Goal: Task Accomplishment & Management: Use online tool/utility

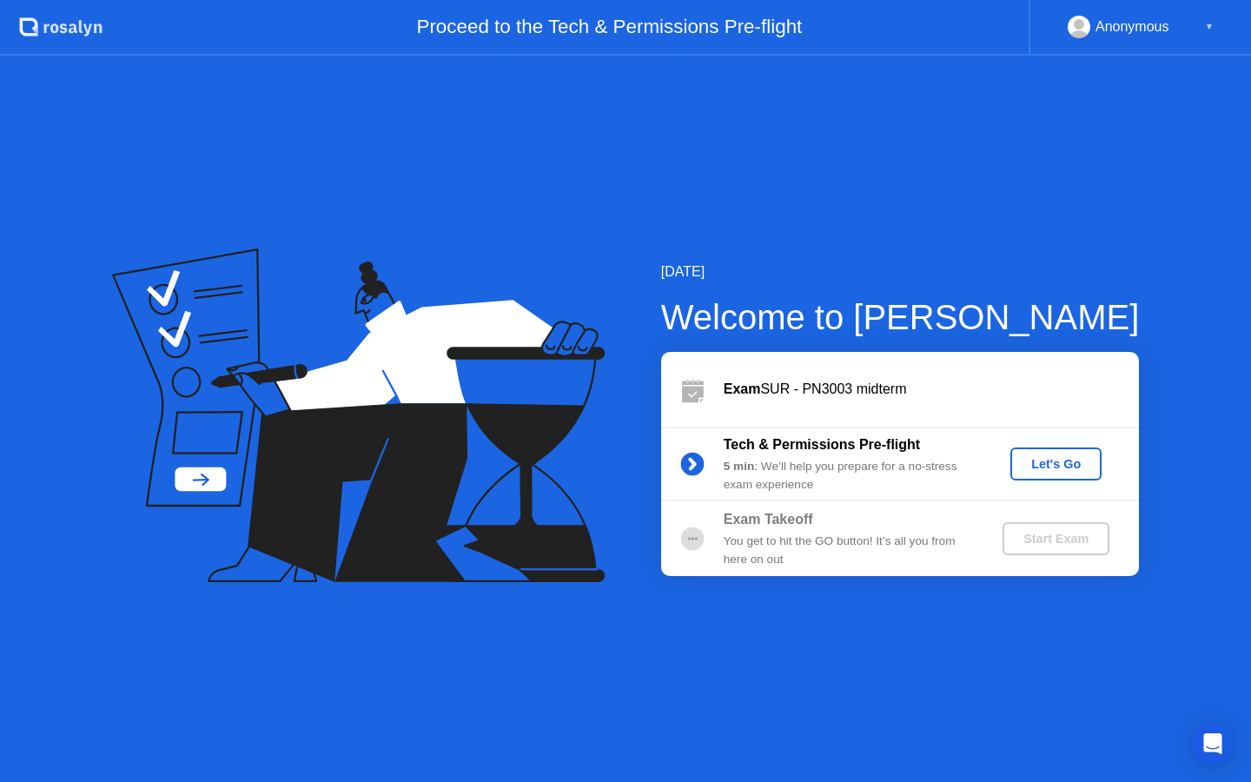
click at [1062, 460] on div "Let's Go" at bounding box center [1055, 464] width 77 height 14
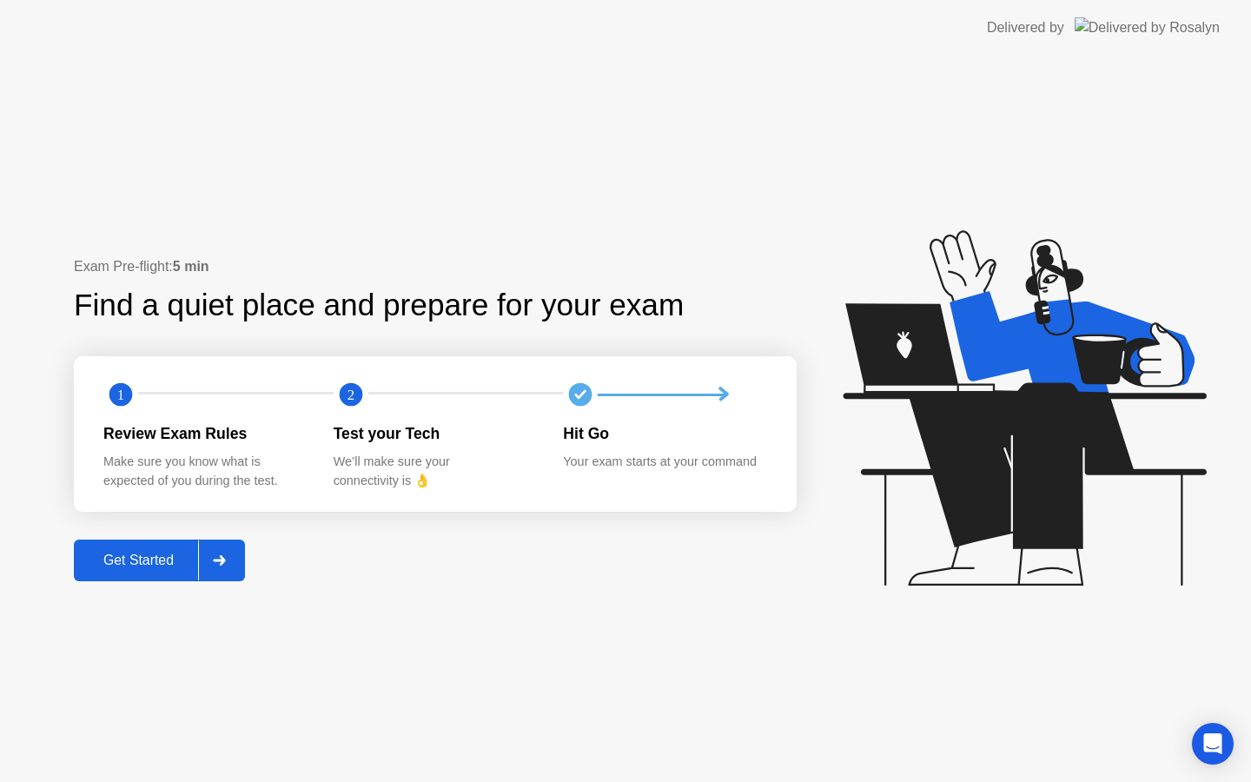
click at [122, 575] on button "Get Started" at bounding box center [159, 560] width 171 height 42
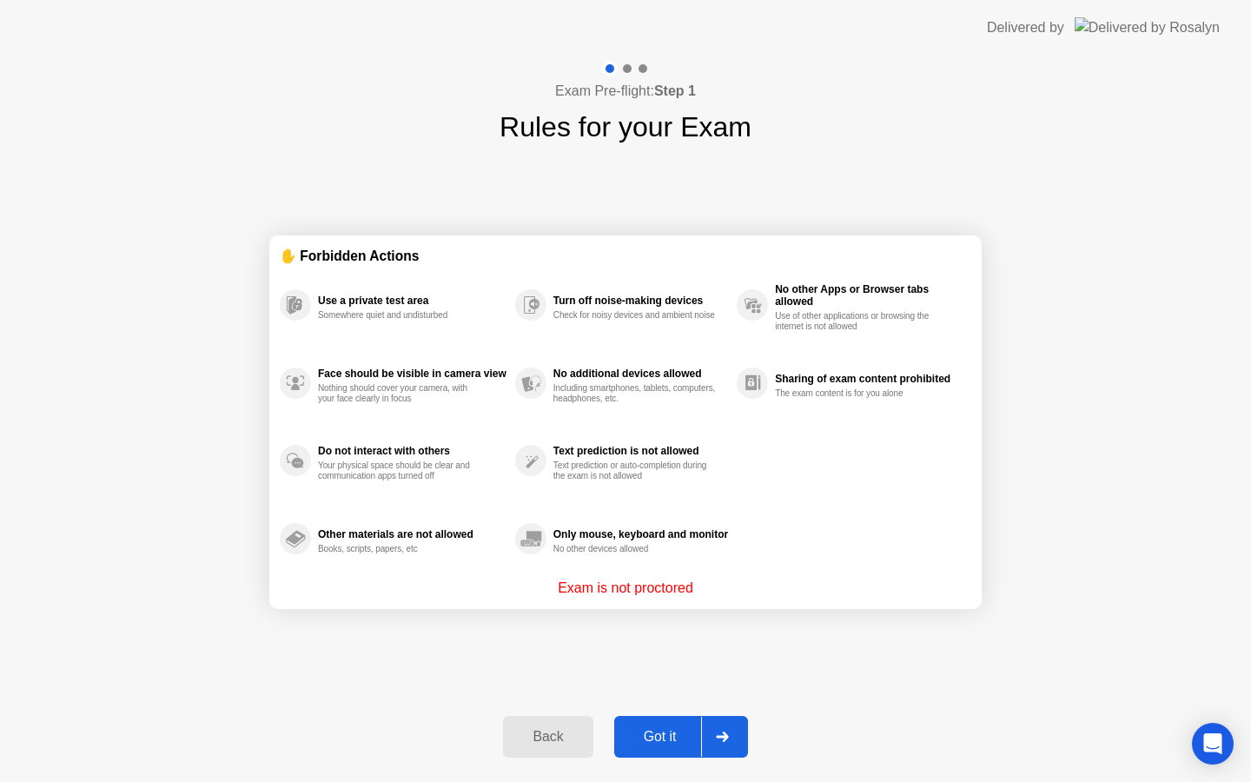
click at [651, 737] on div "Got it" at bounding box center [660, 737] width 82 height 16
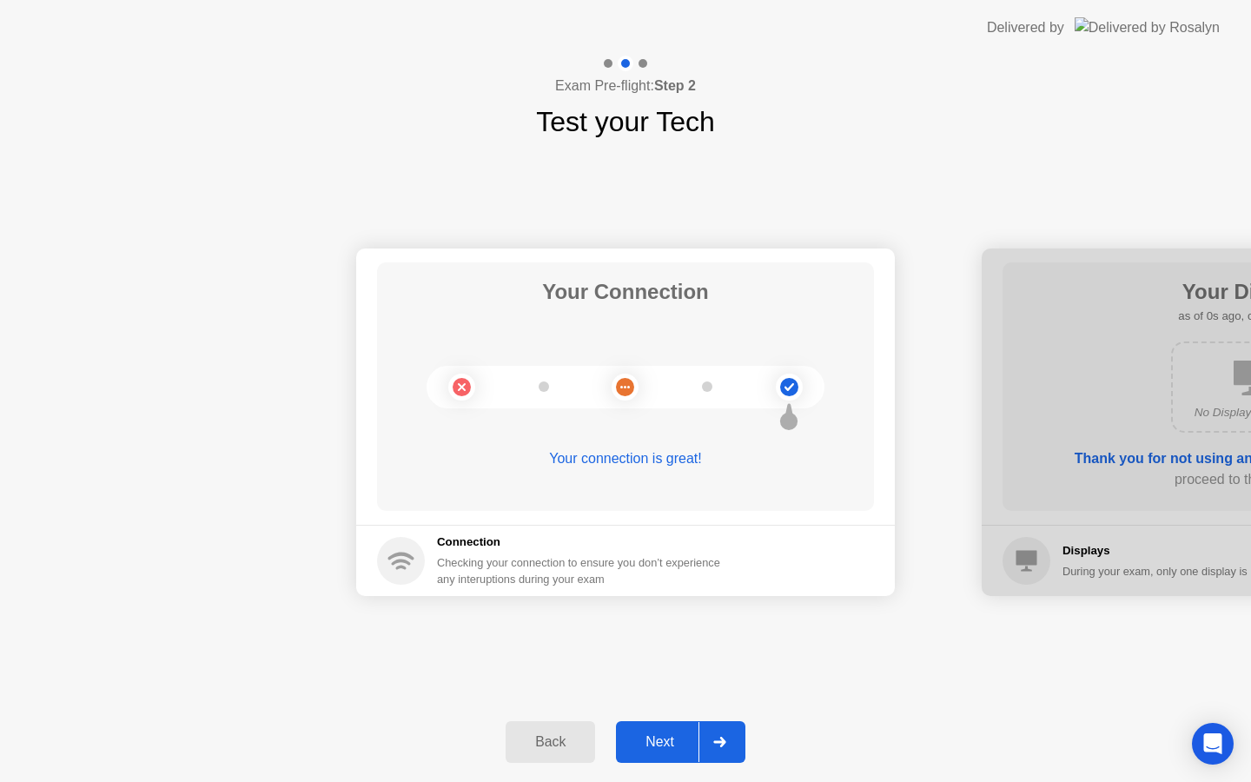
click at [651, 737] on div "Next" at bounding box center [659, 742] width 77 height 16
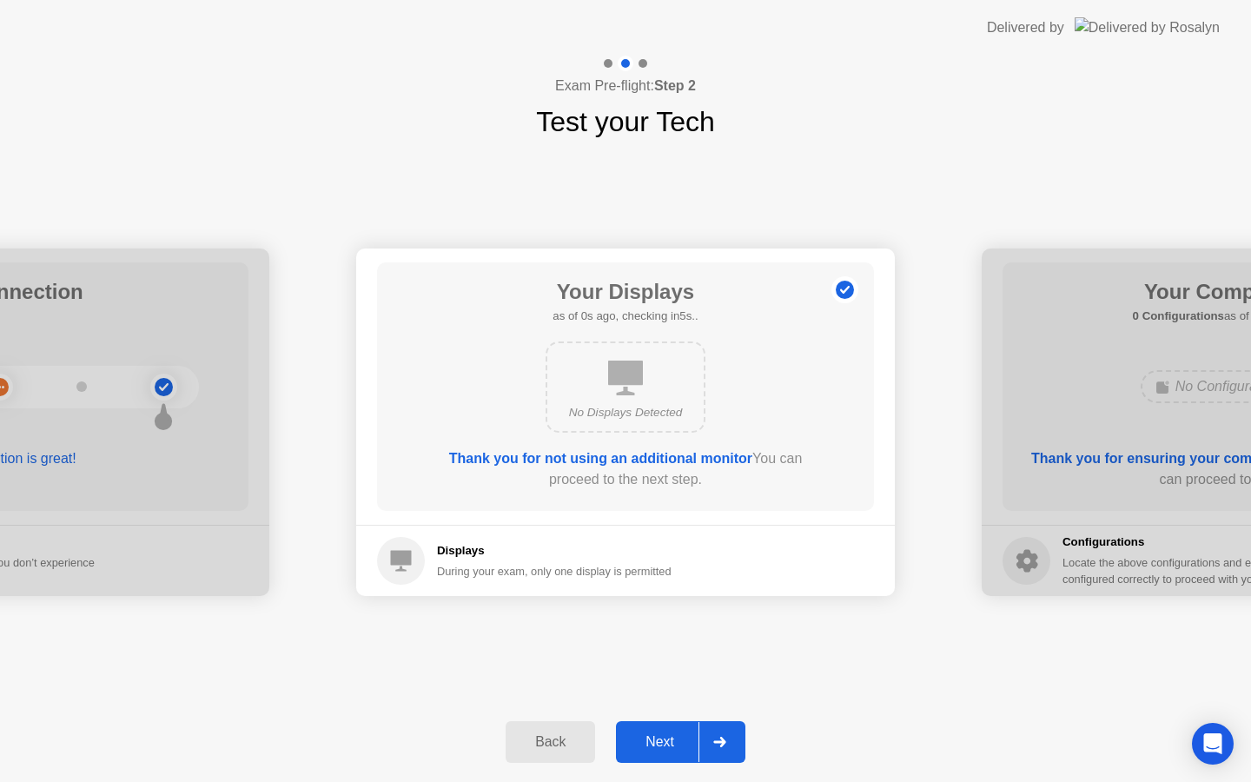
click at [651, 736] on div "Next" at bounding box center [659, 742] width 77 height 16
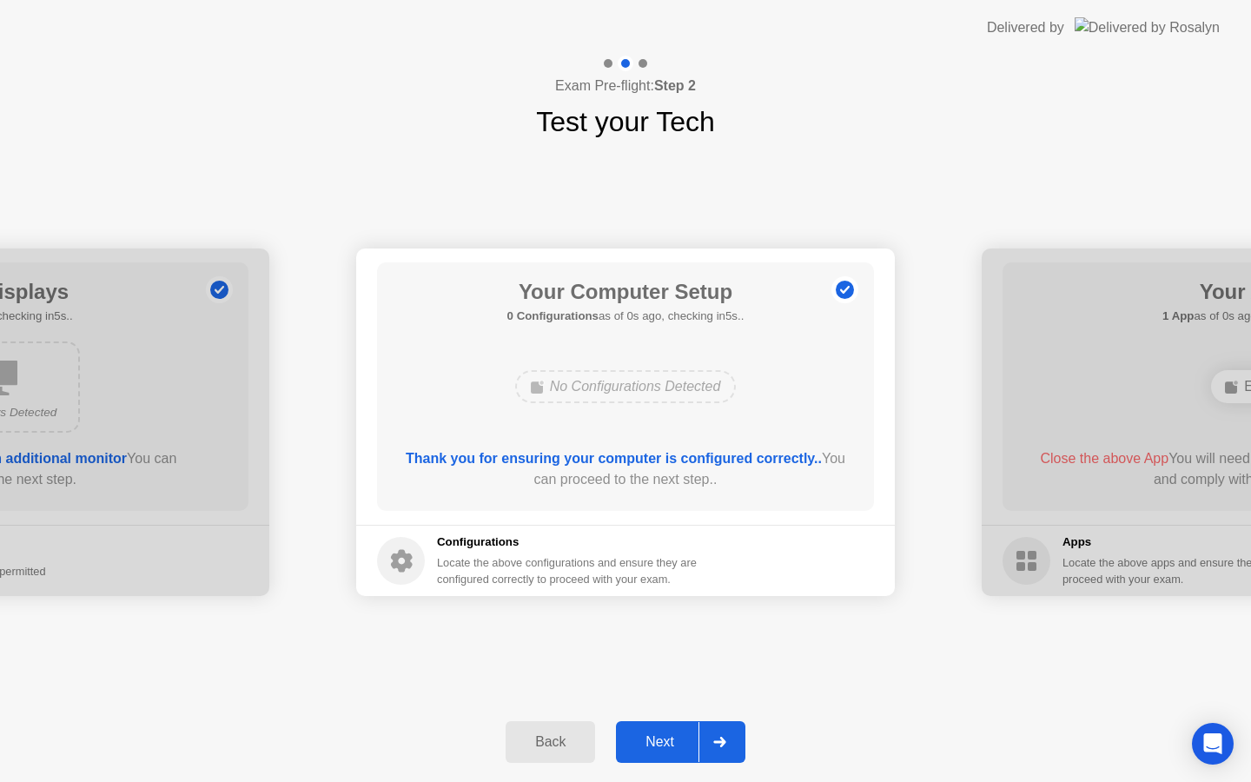
click at [651, 736] on div "Next" at bounding box center [659, 742] width 77 height 16
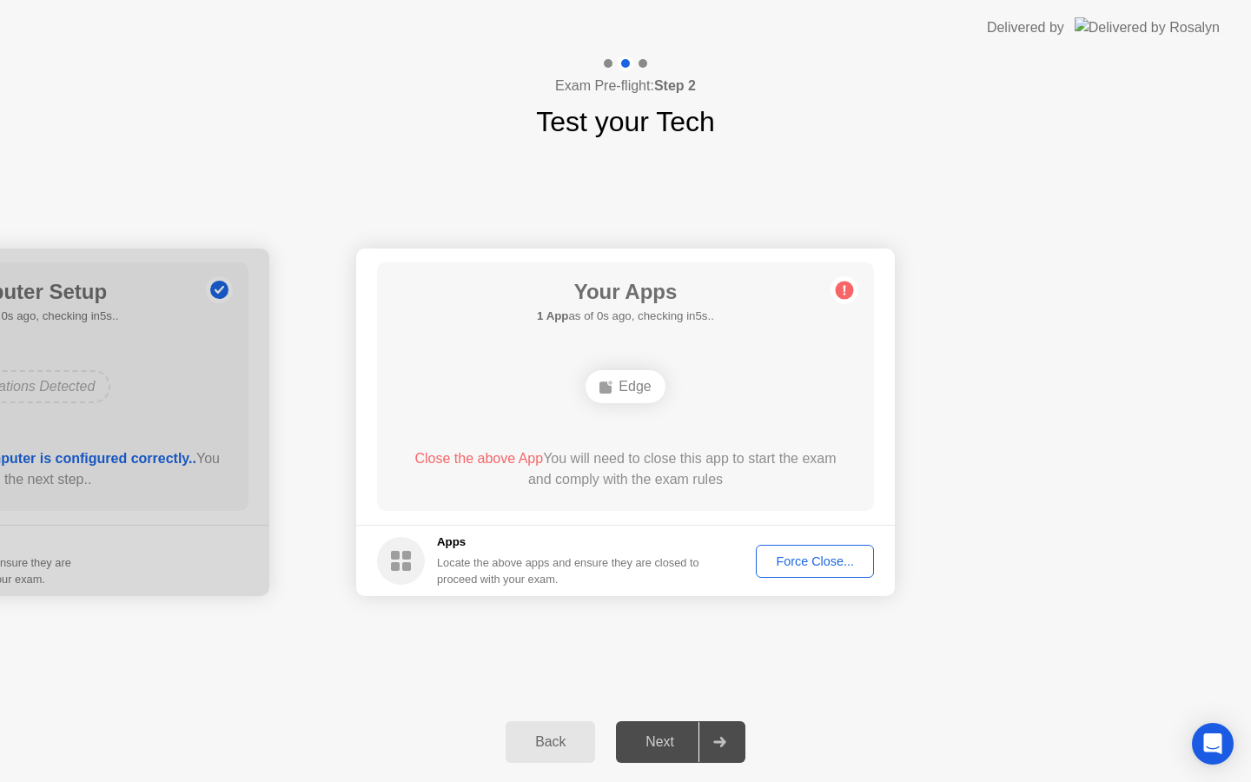
click at [651, 736] on div "Next" at bounding box center [659, 742] width 77 height 16
click at [777, 559] on div "Force Close..." at bounding box center [815, 561] width 106 height 14
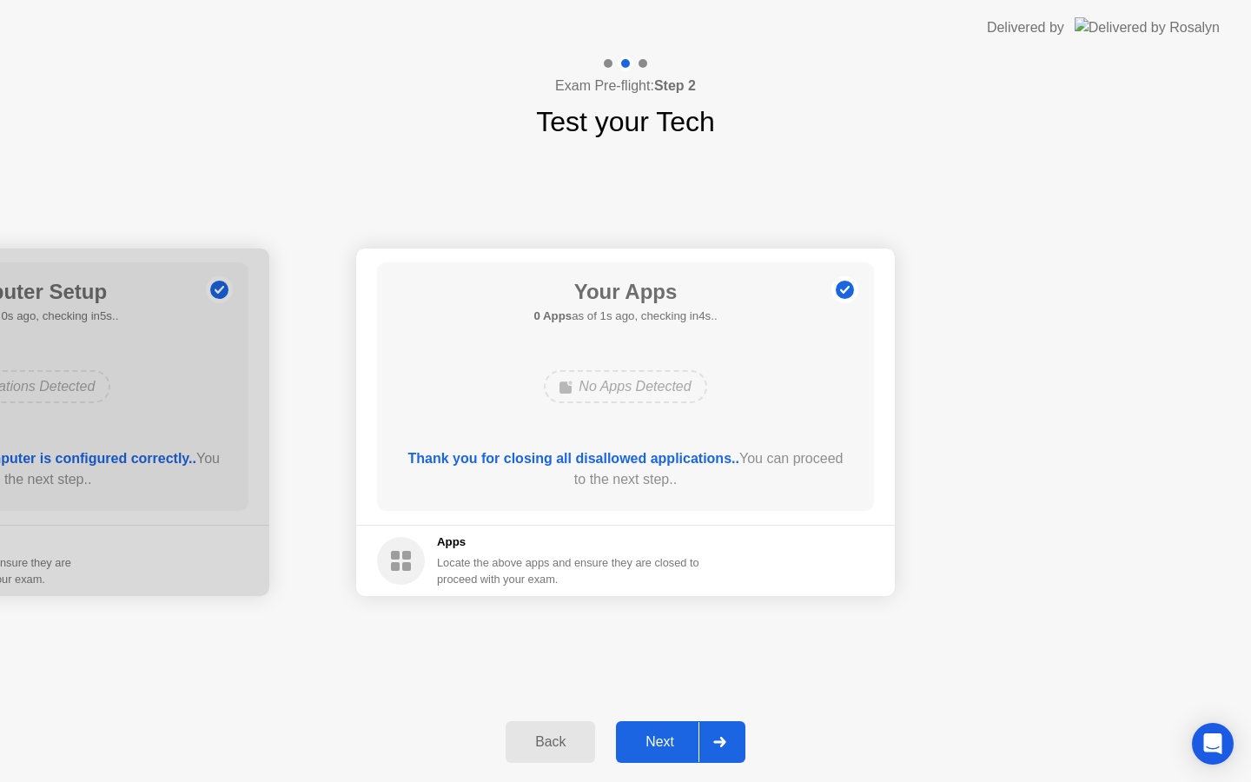
click at [641, 736] on div "Next" at bounding box center [659, 742] width 77 height 16
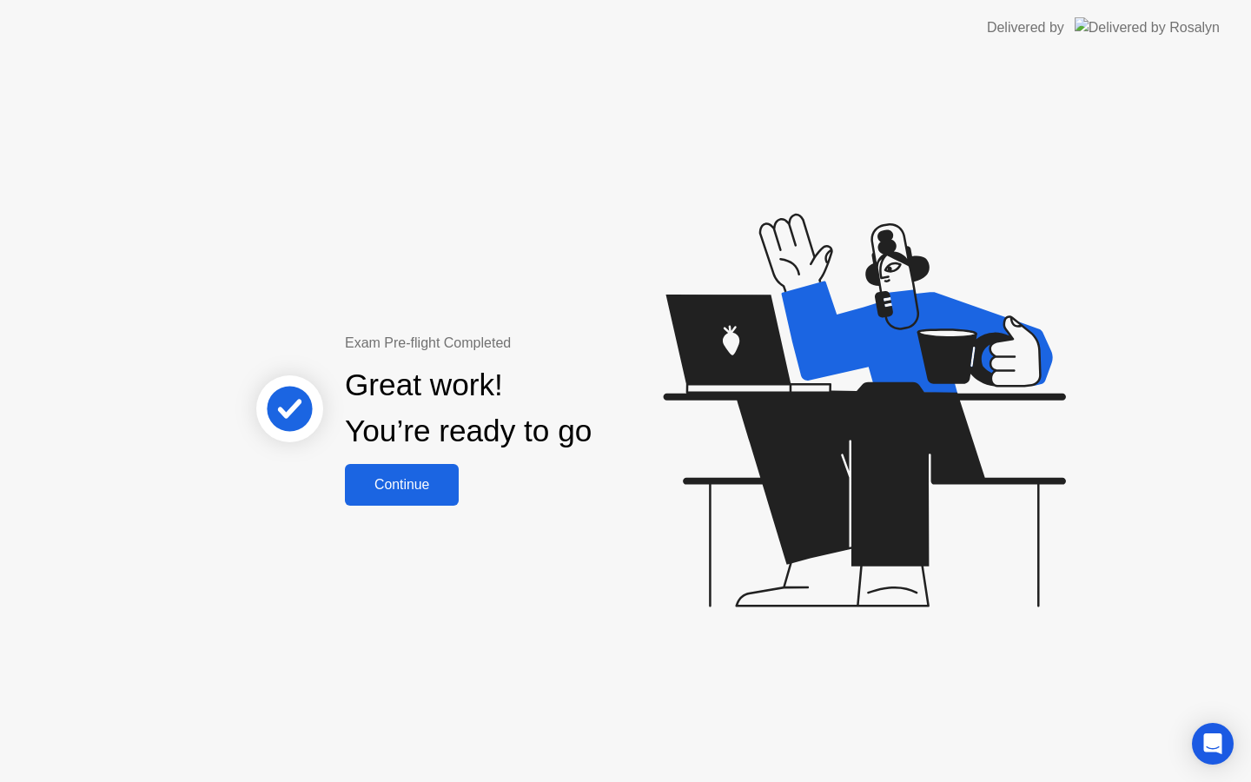
click at [415, 496] on button "Continue" at bounding box center [402, 485] width 114 height 42
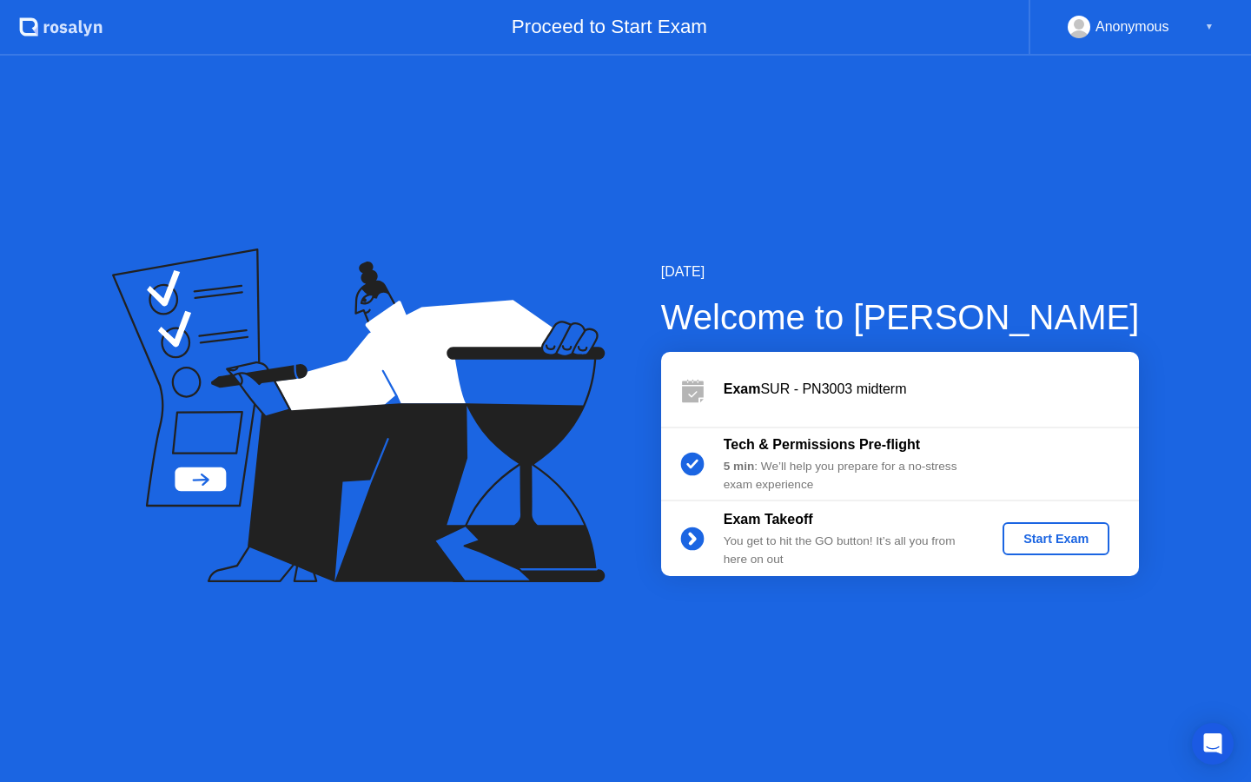
click at [1068, 532] on div "Start Exam" at bounding box center [1055, 539] width 93 height 14
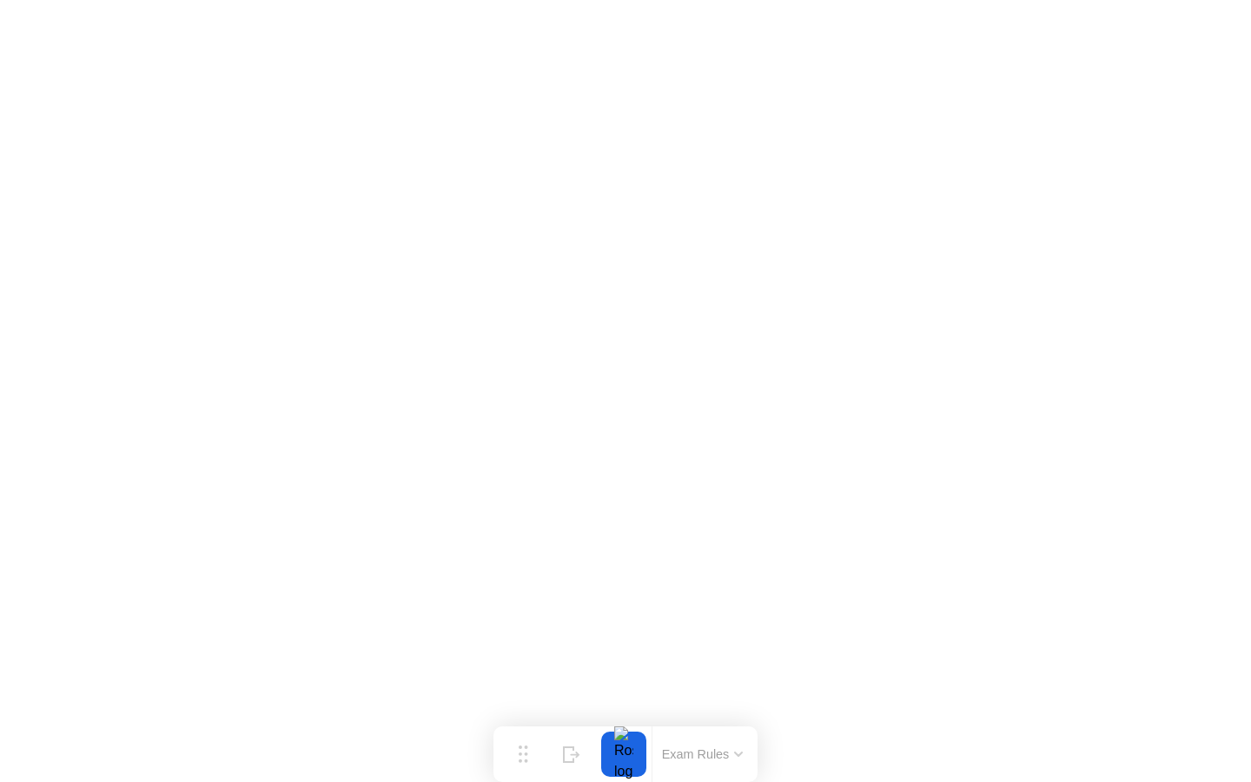
click at [736, 755] on icon at bounding box center [738, 753] width 9 height 5
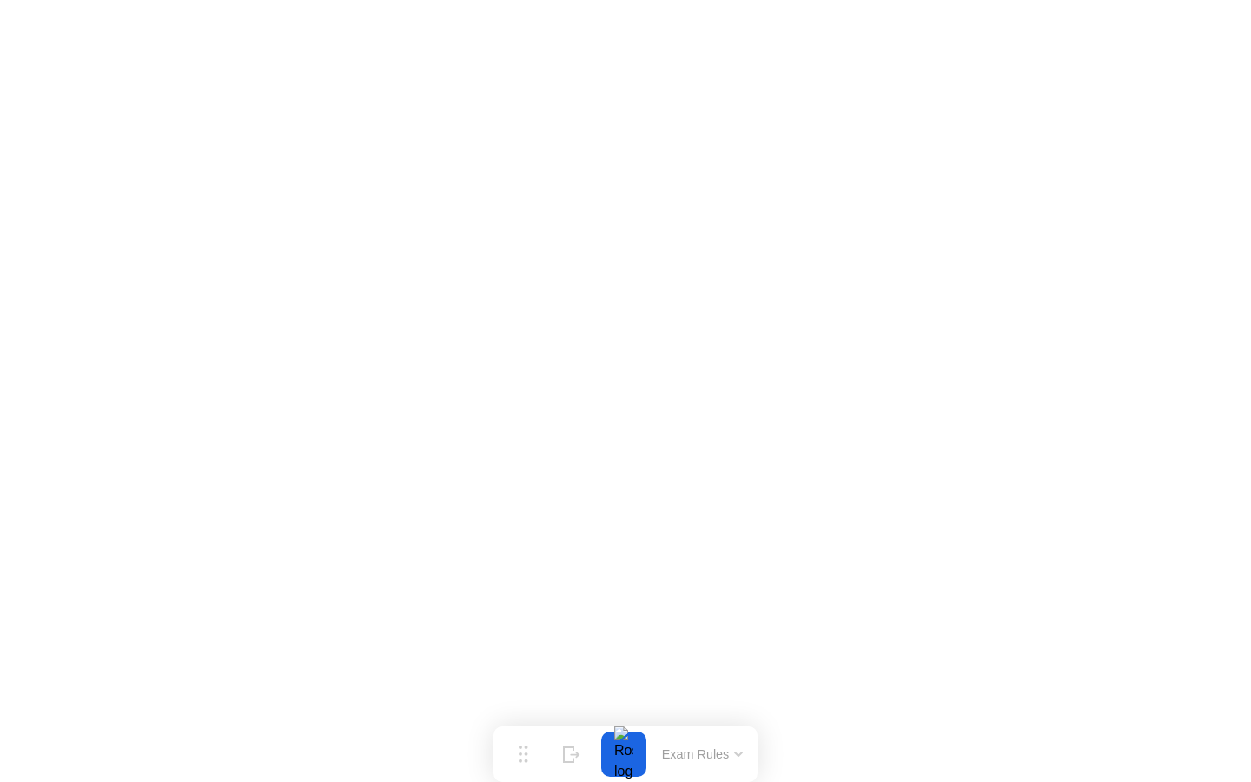
click at [737, 751] on button "Exam Rules" at bounding box center [703, 754] width 92 height 16
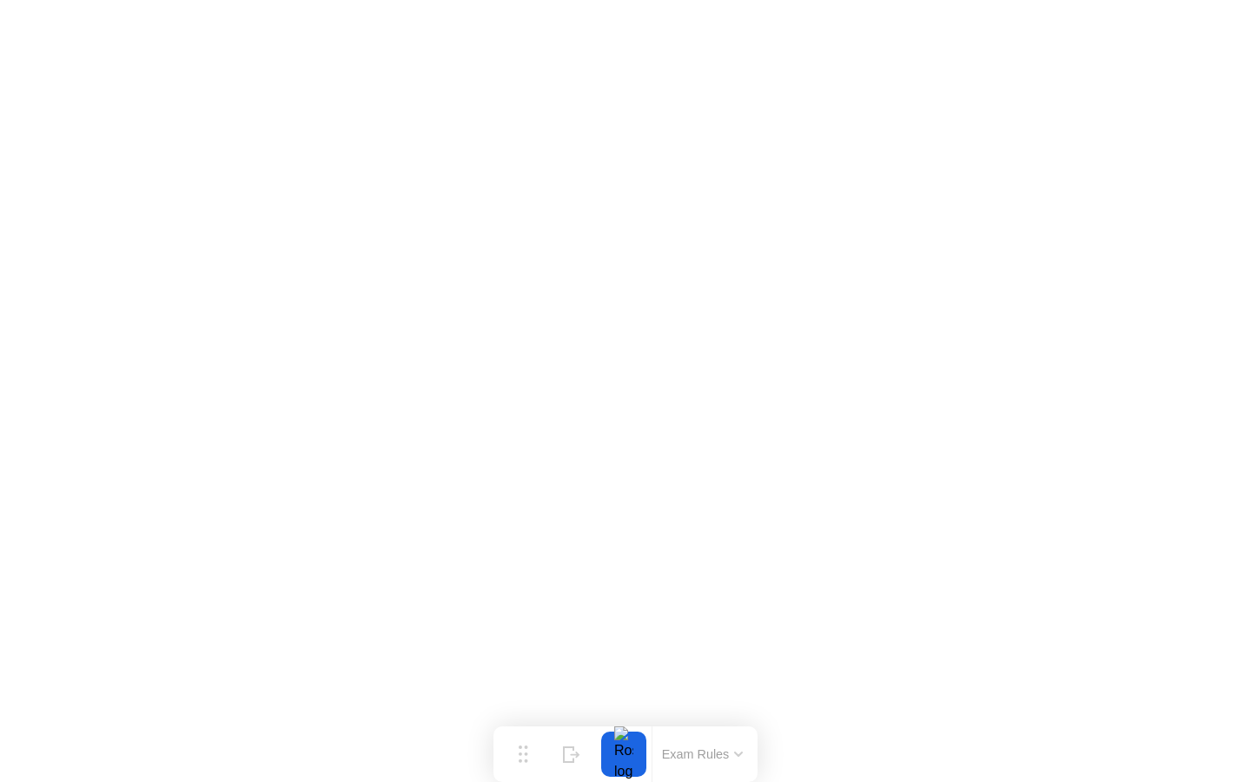
click iframe
click at [653, 757] on div "Exam Rules" at bounding box center [702, 754] width 101 height 56
click at [678, 752] on button "Exam Rules" at bounding box center [703, 754] width 92 height 16
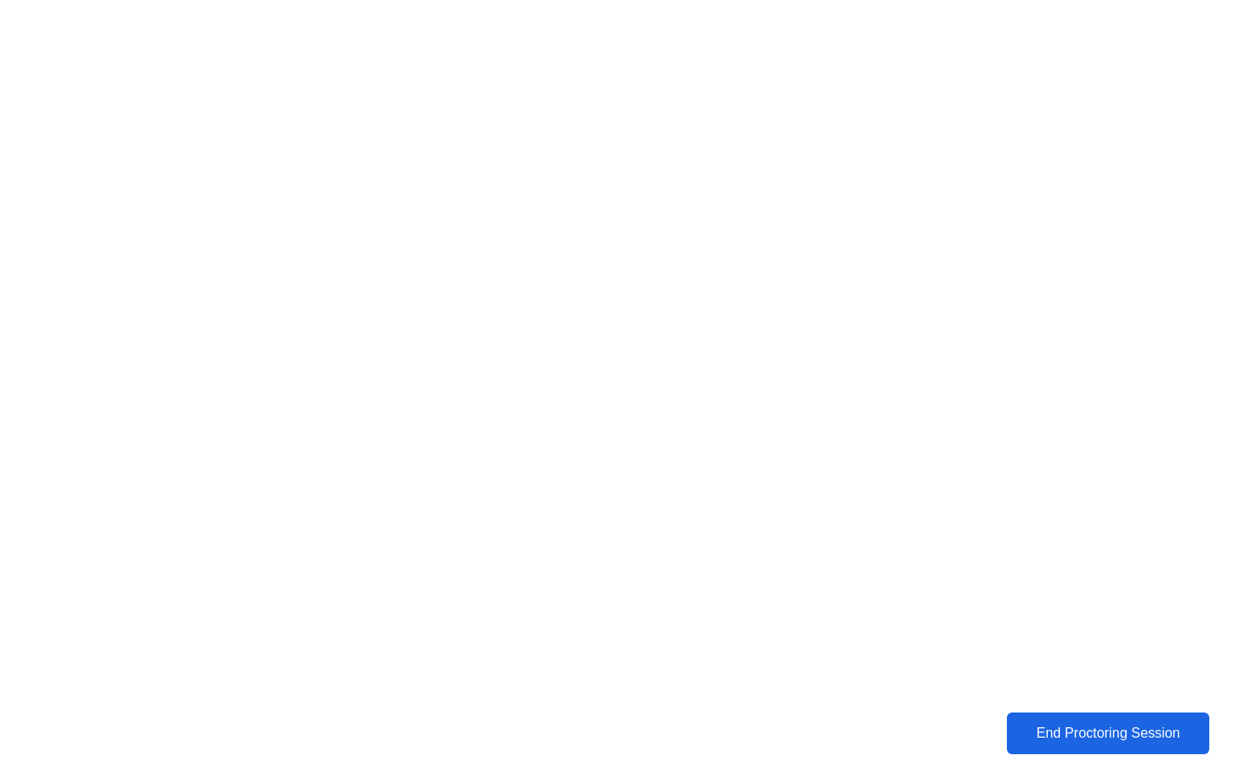
click at [1136, 741] on div "End Proctoring Session" at bounding box center [1108, 733] width 193 height 16
